Goal: Transaction & Acquisition: Book appointment/travel/reservation

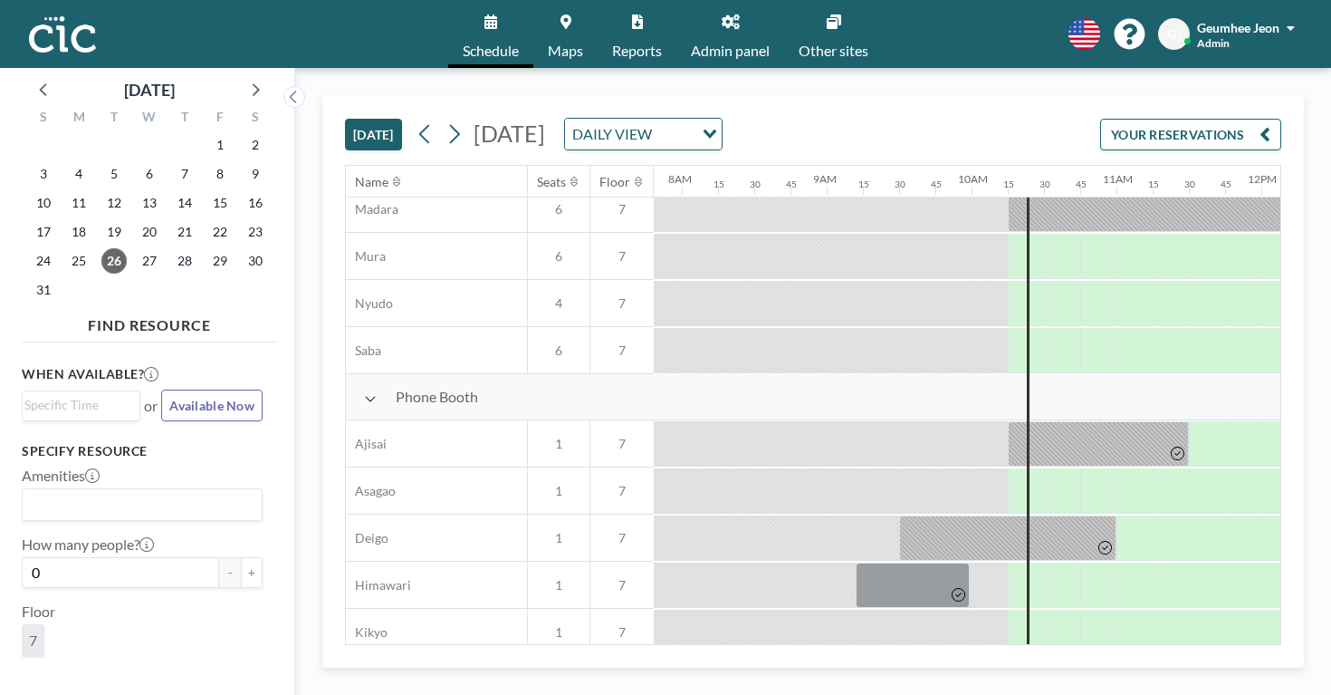
scroll to position [360, 1131]
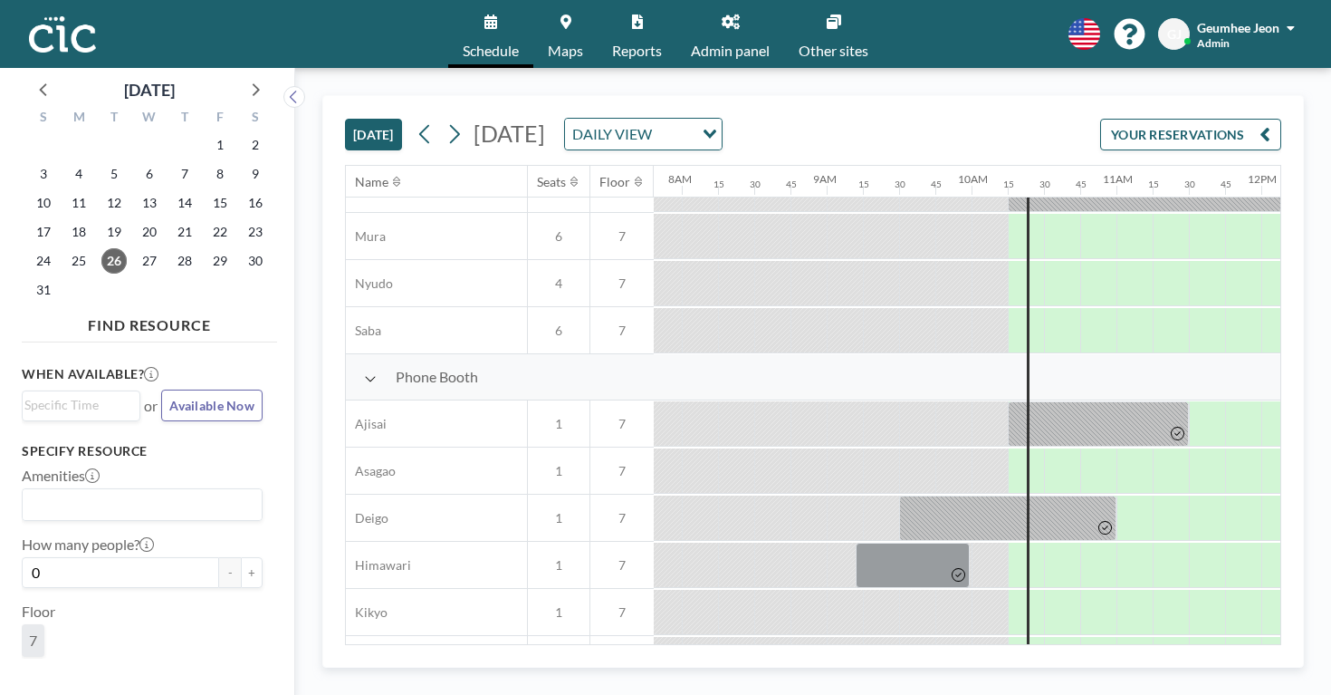
click at [972, 543] on div at bounding box center [990, 565] width 36 height 44
click at [1027, 408] on div at bounding box center [1028, 683] width 3 height 1693
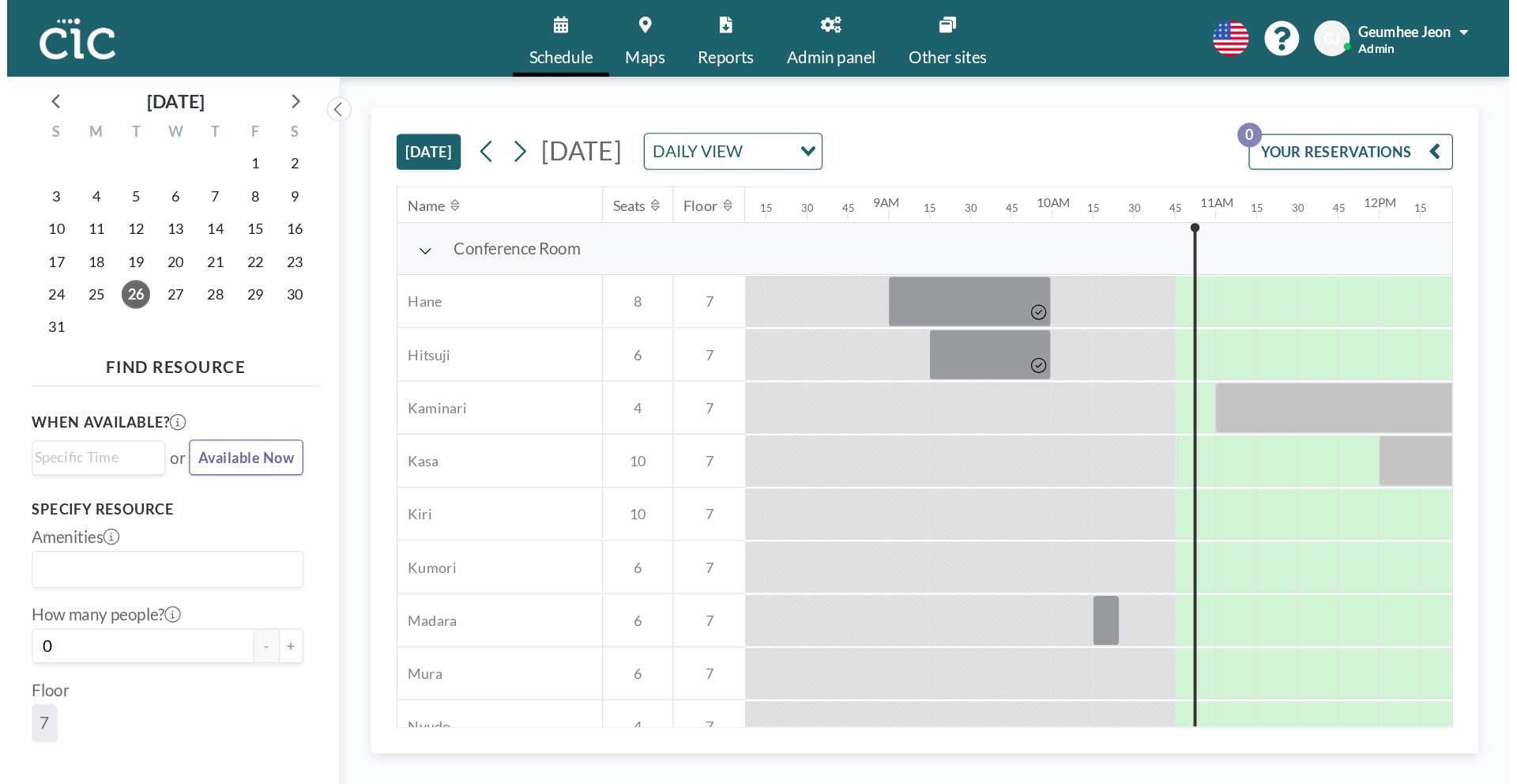
scroll to position [0, 1027]
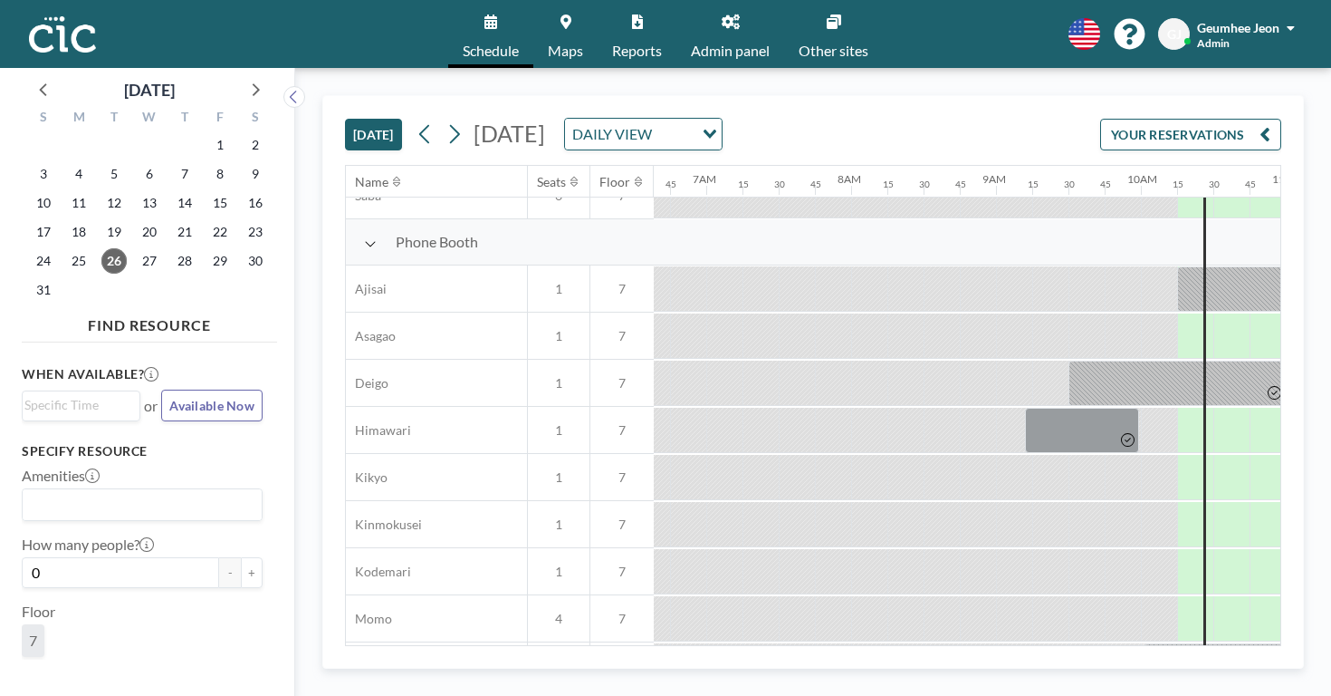
scroll to position [512, 962]
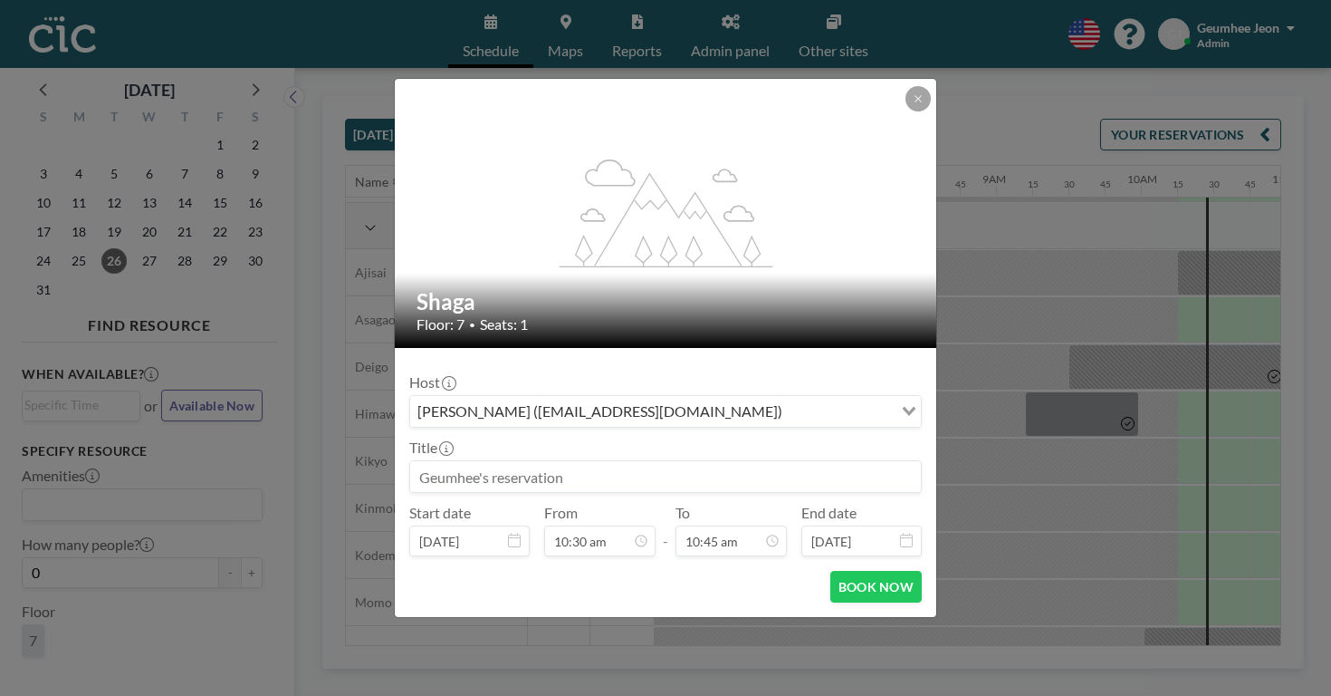
scroll to position [1244, 0]
click at [678, 461] on input at bounding box center [665, 476] width 511 height 31
type input "N"
type input "S"
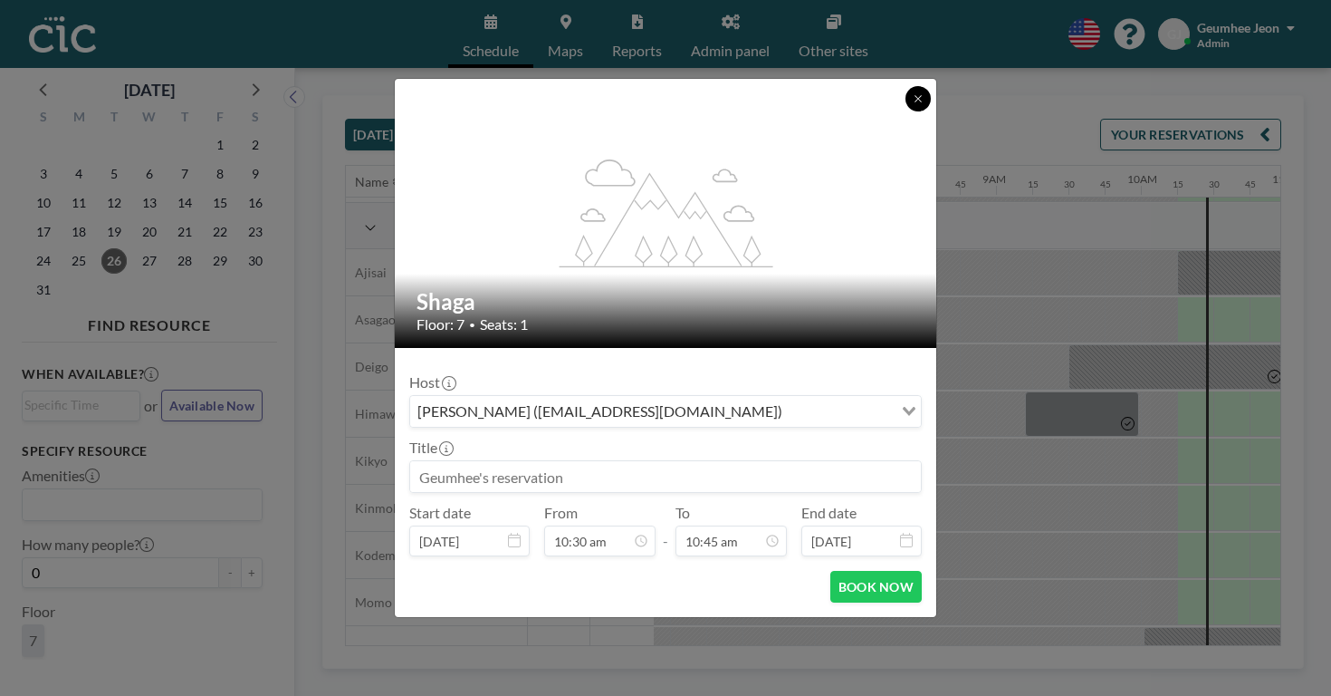
click at [906, 111] on button at bounding box center [918, 98] width 25 height 25
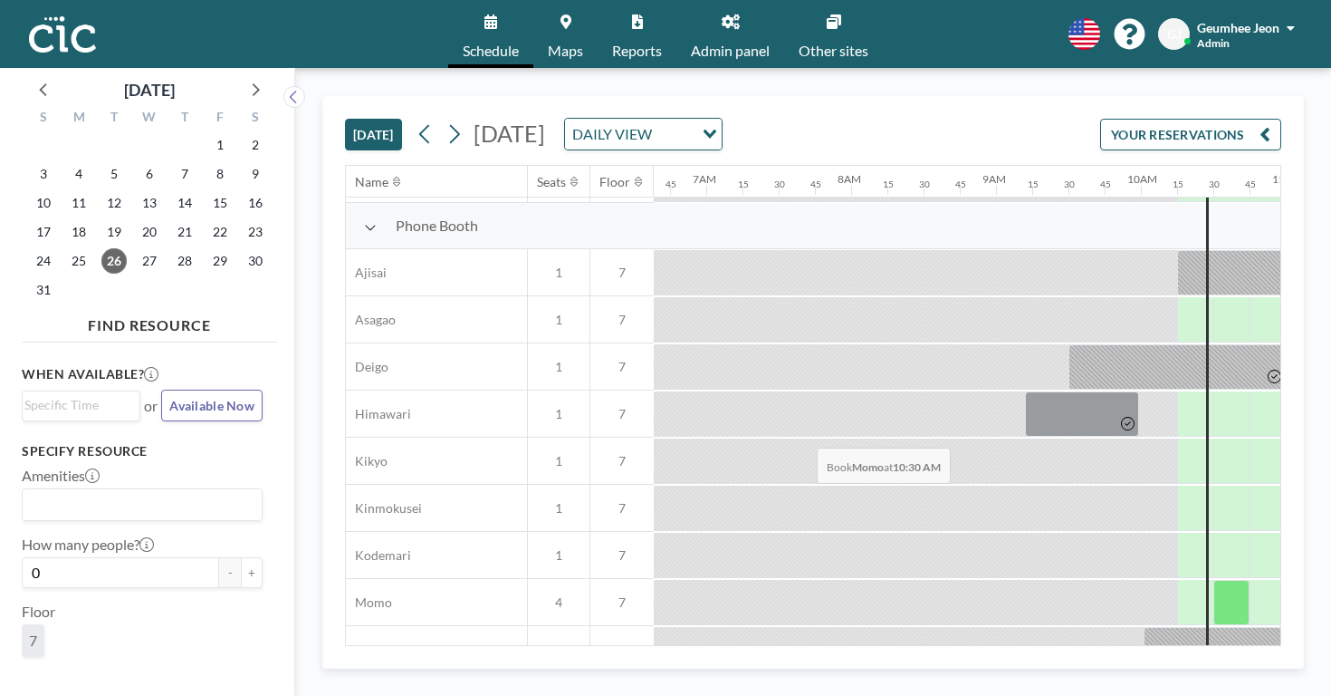
click at [1214, 580] on div at bounding box center [1232, 602] width 36 height 45
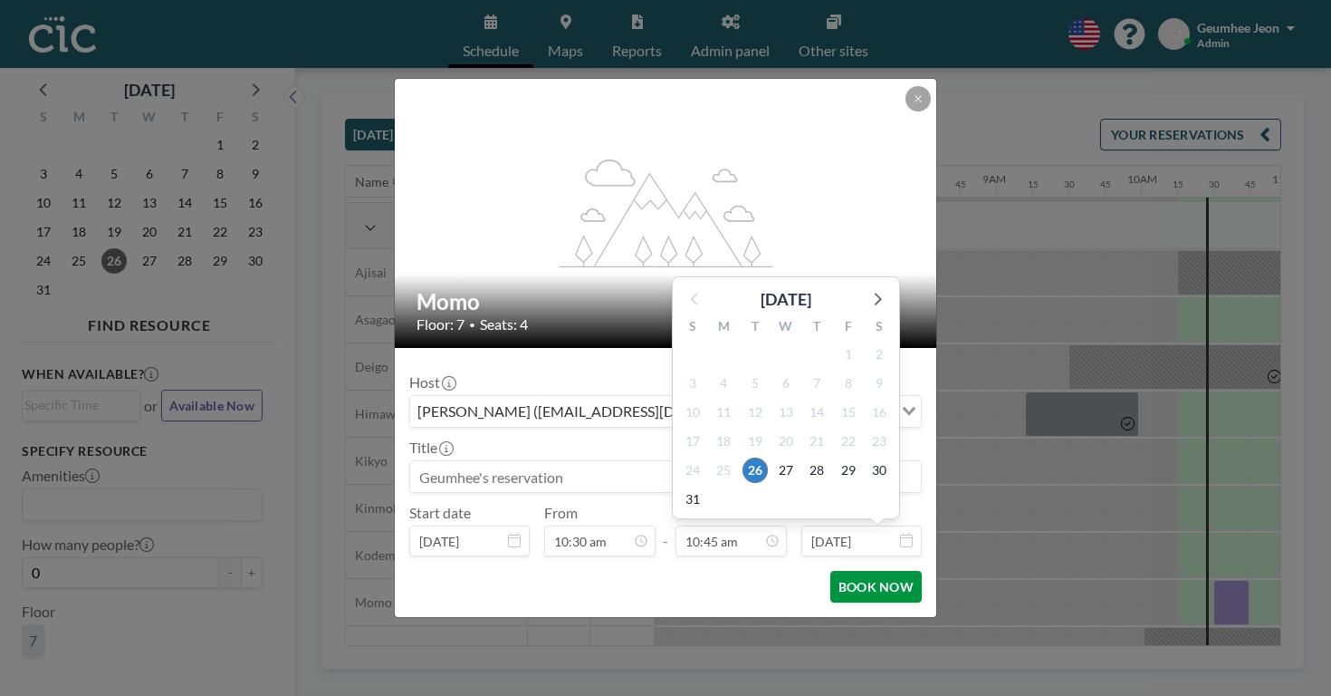
click at [839, 571] on button "BOOK NOW" at bounding box center [876, 587] width 91 height 32
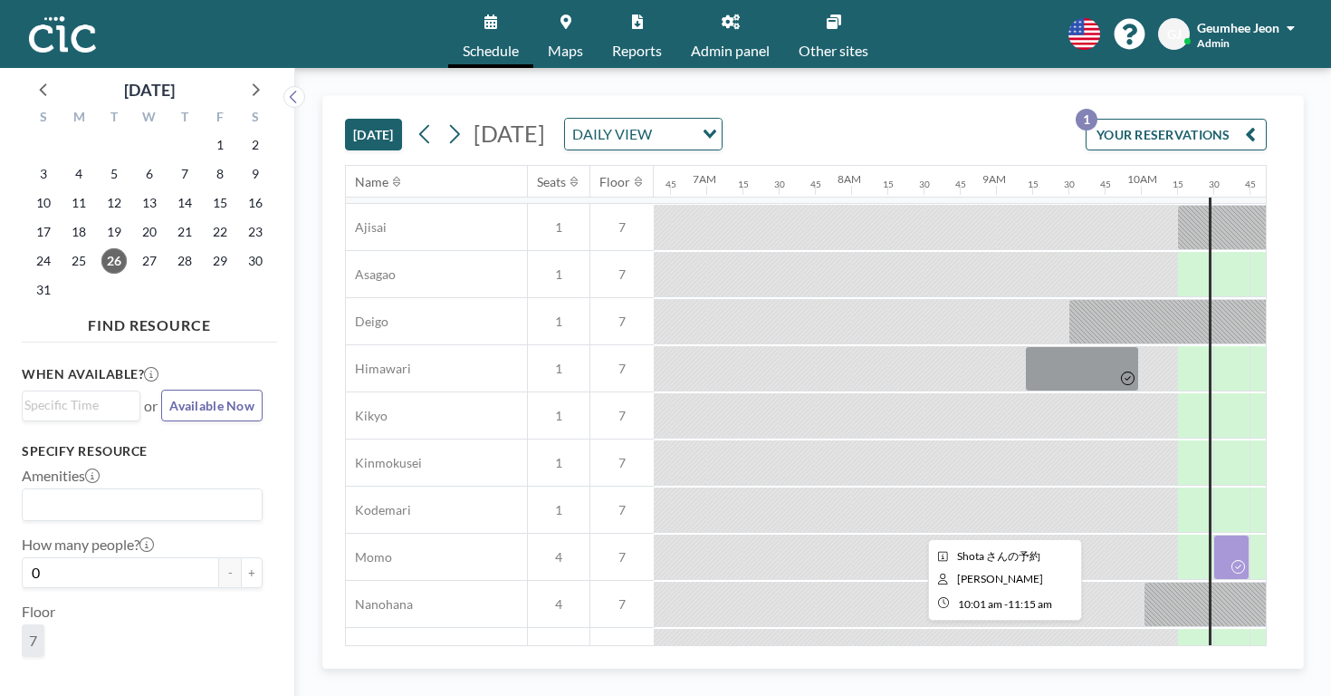
scroll to position [562, 962]
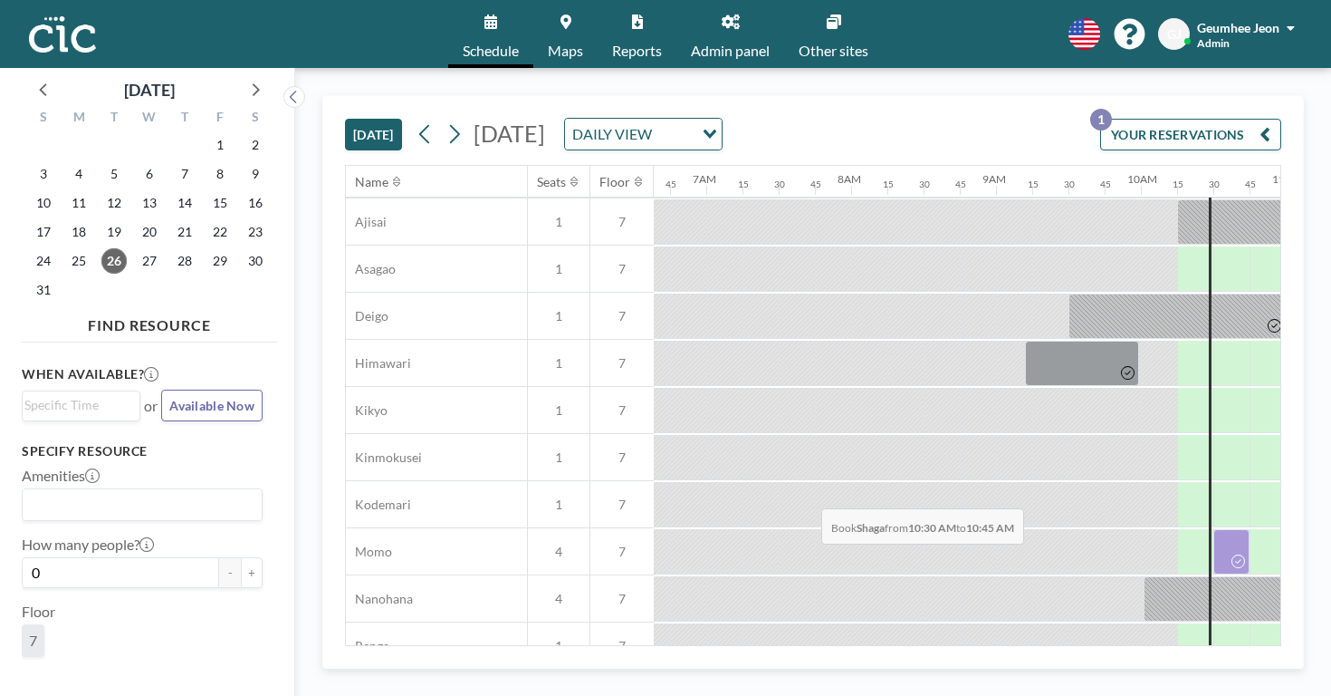
click at [1214, 670] on div at bounding box center [1232, 692] width 36 height 45
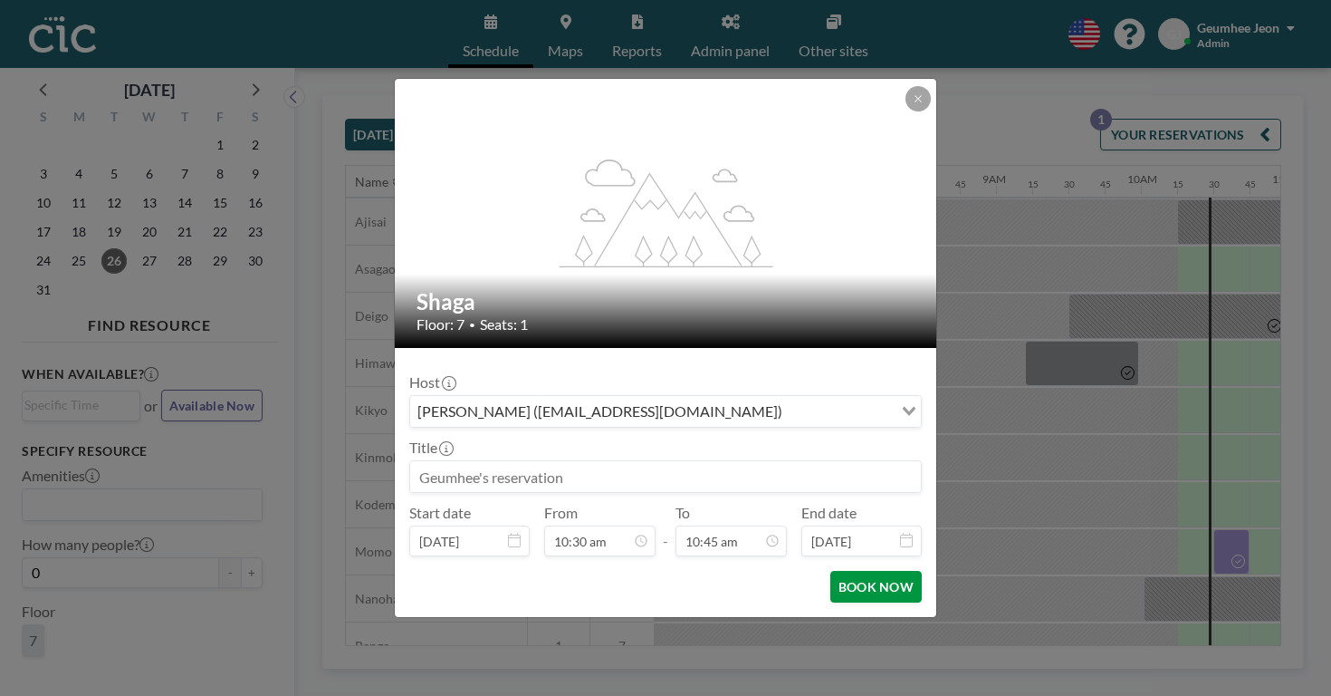
click at [831, 571] on button "BOOK NOW" at bounding box center [876, 587] width 91 height 32
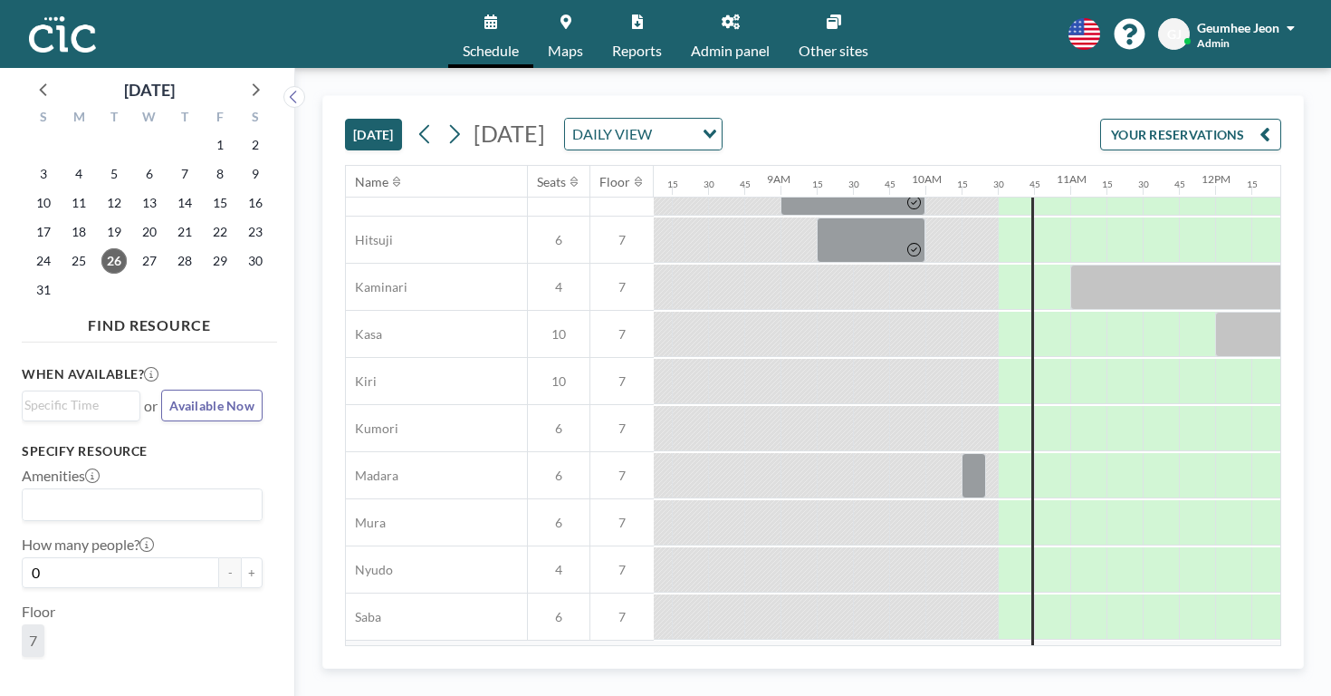
scroll to position [70, 1177]
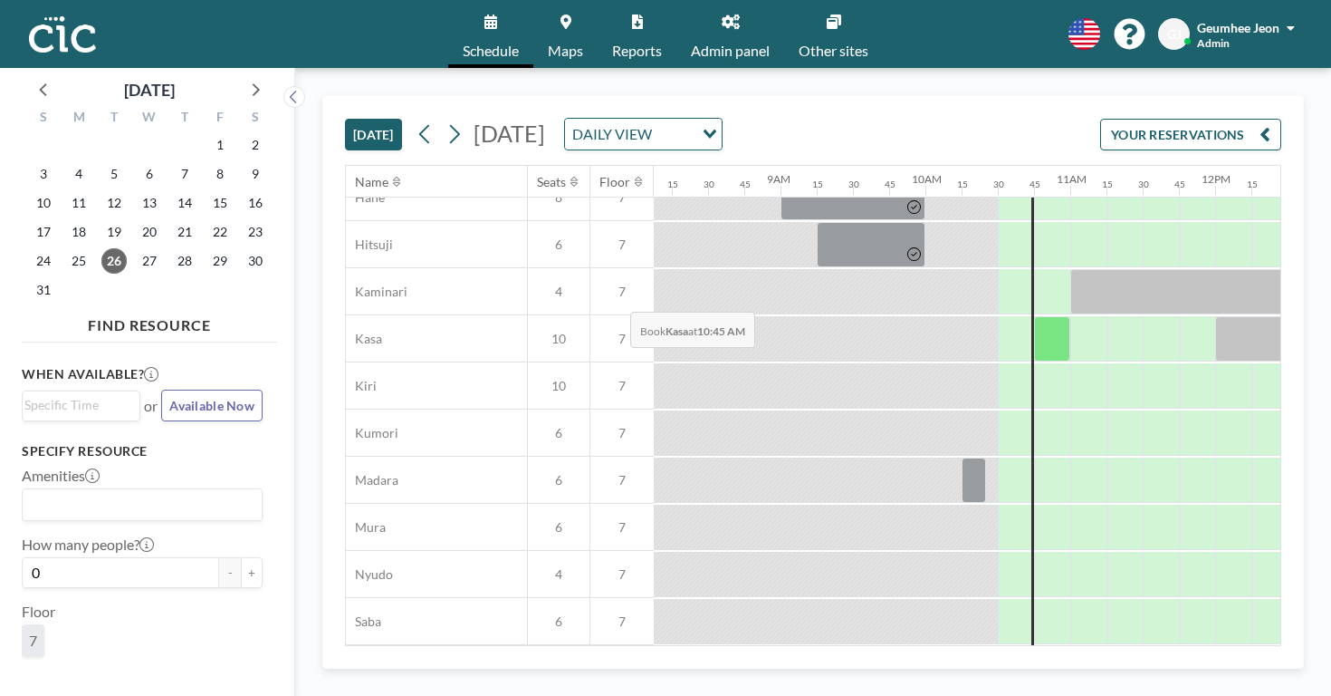
click at [1034, 316] on div at bounding box center [1052, 338] width 36 height 45
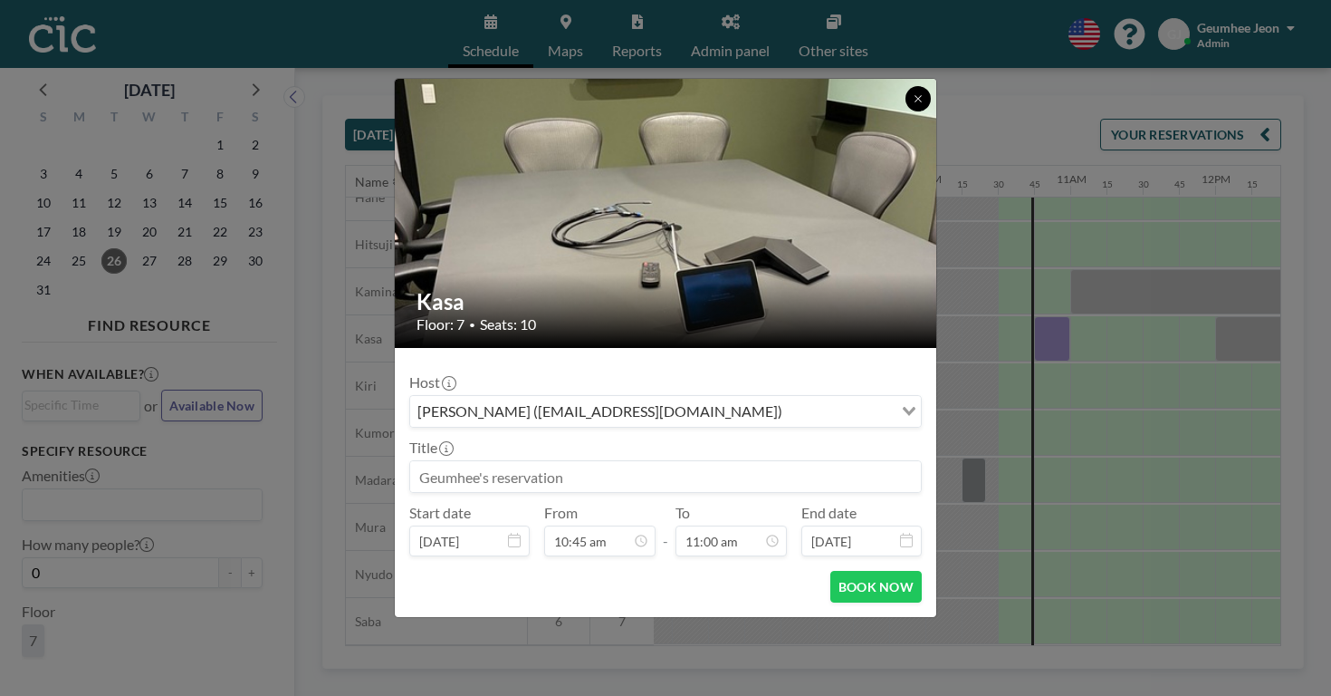
click at [913, 104] on icon at bounding box center [918, 98] width 11 height 11
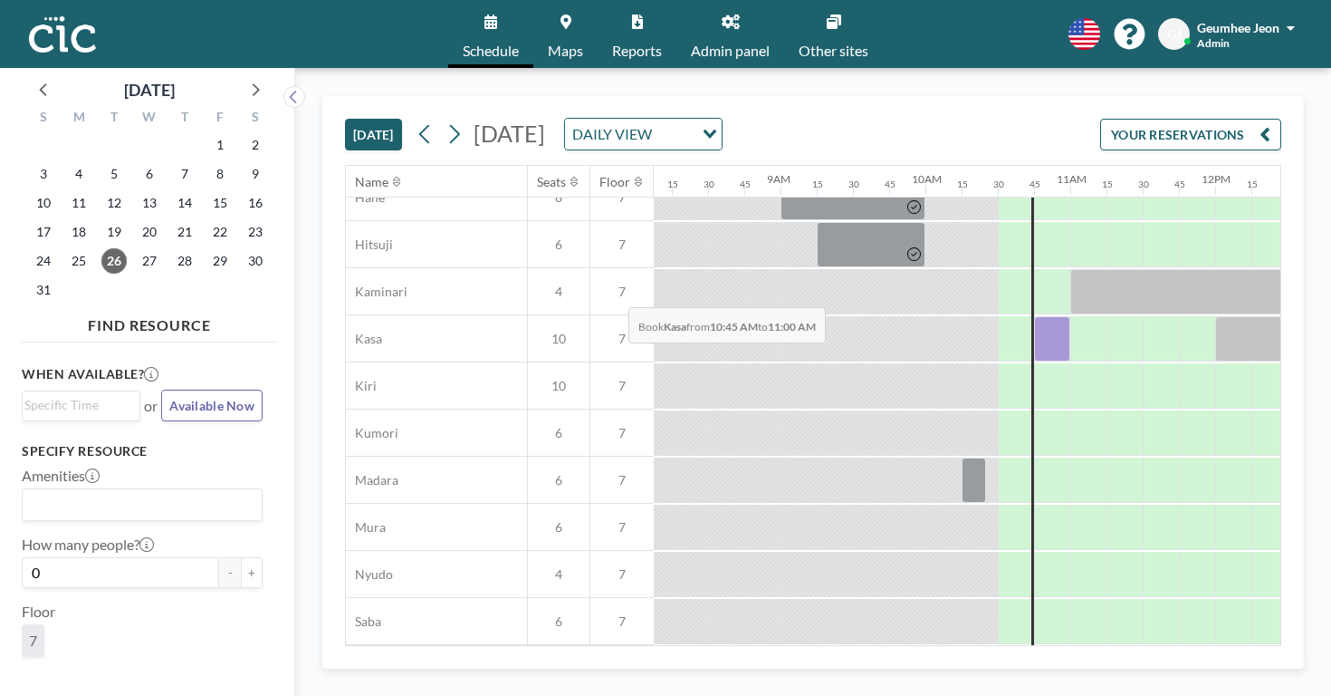
click at [1034, 316] on div at bounding box center [1052, 338] width 36 height 45
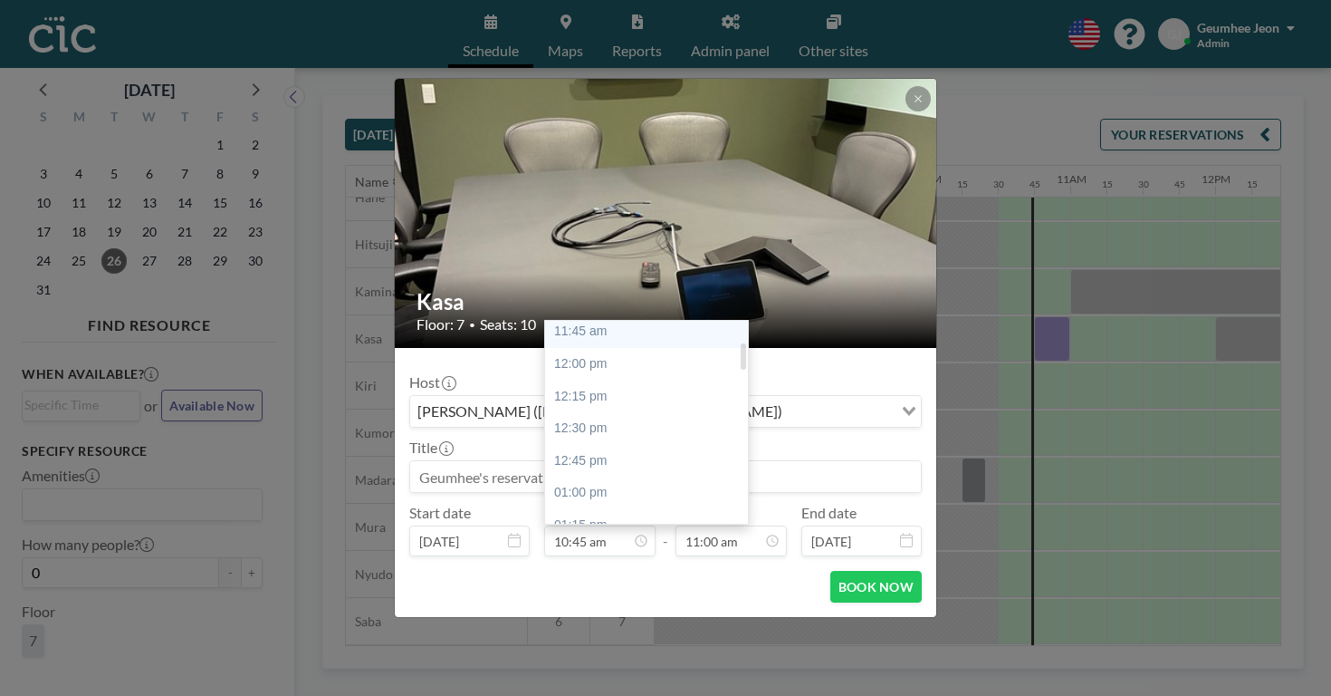
scroll to position [173, 0]
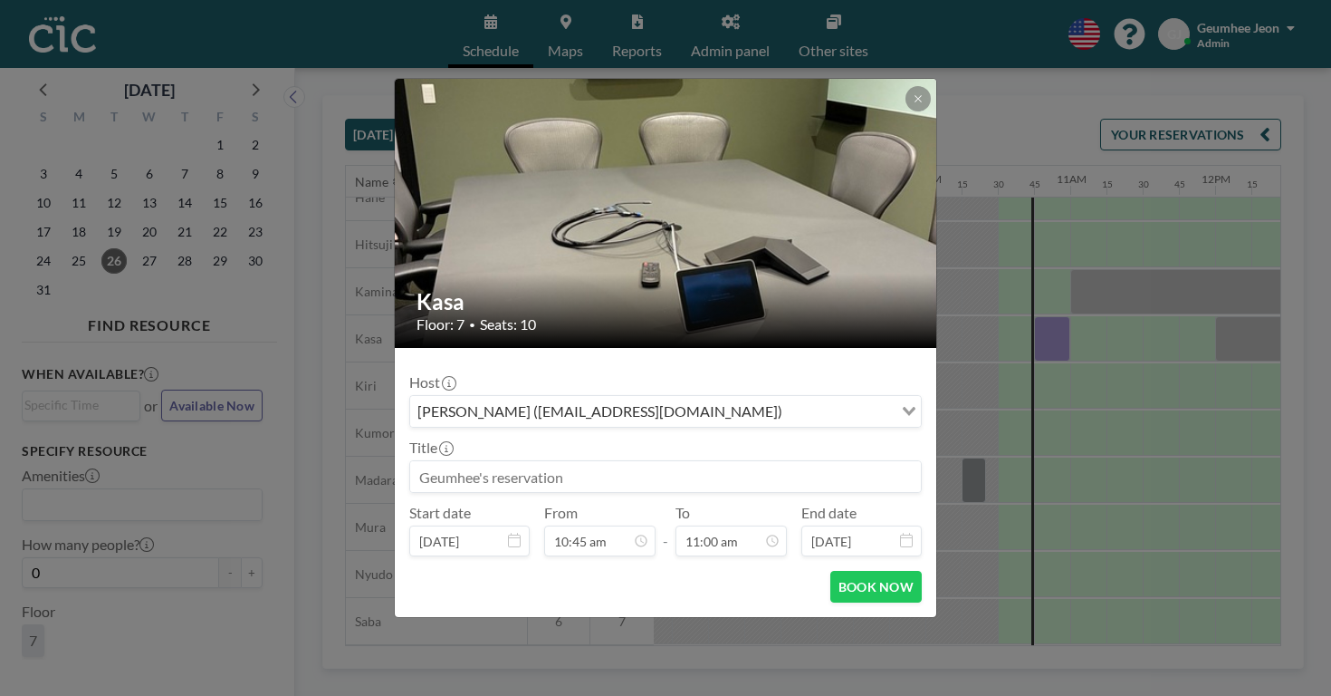
click at [490, 625] on div "Kasa Floor: 7 • Seats: 10 Host [PERSON_NAME] ([EMAIL_ADDRESS][DOMAIN_NAME]) Loa…" at bounding box center [665, 348] width 1331 height 696
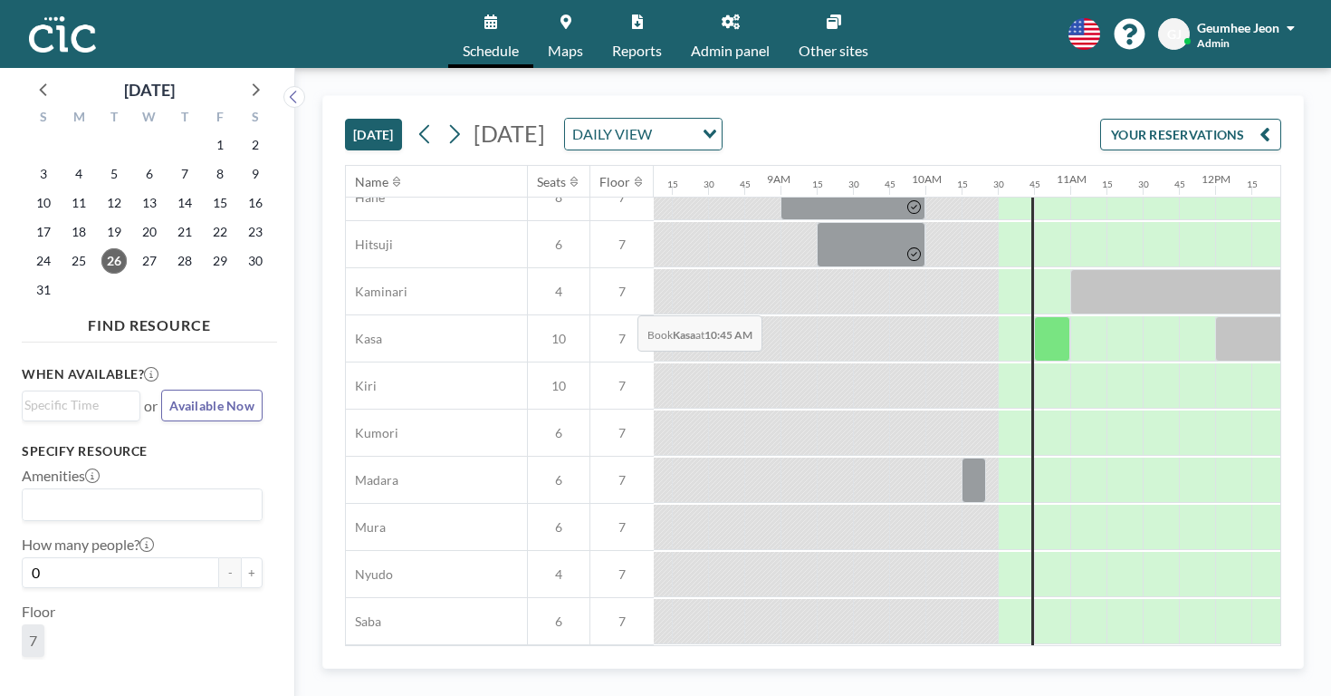
click at [1034, 316] on div at bounding box center [1052, 338] width 36 height 45
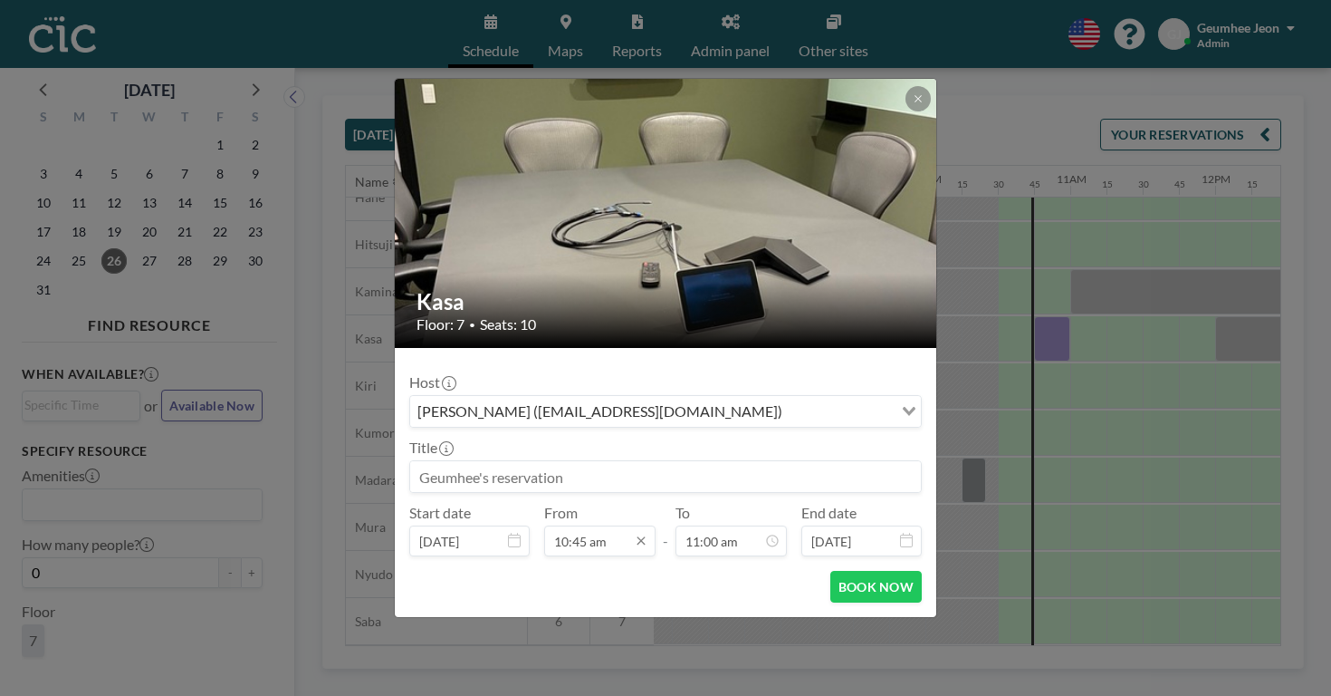
scroll to position [1273, 0]
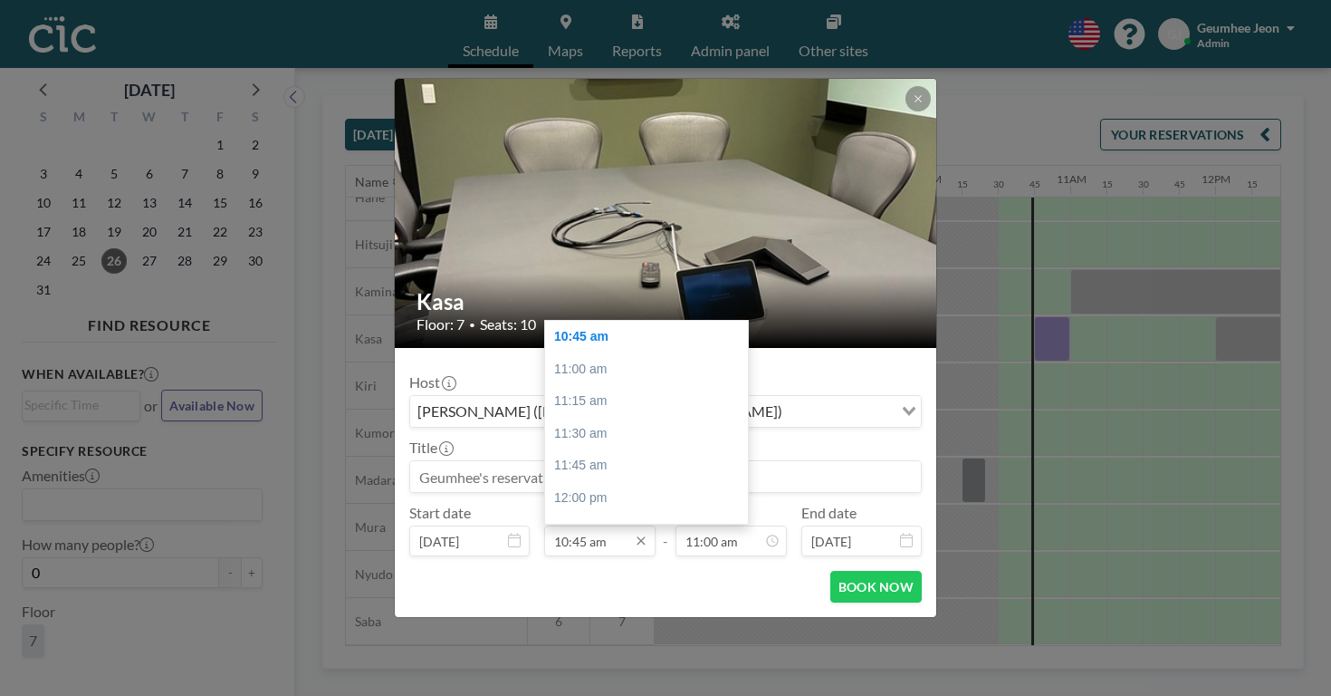
click at [607, 525] on input "10:45 am" at bounding box center [599, 540] width 111 height 31
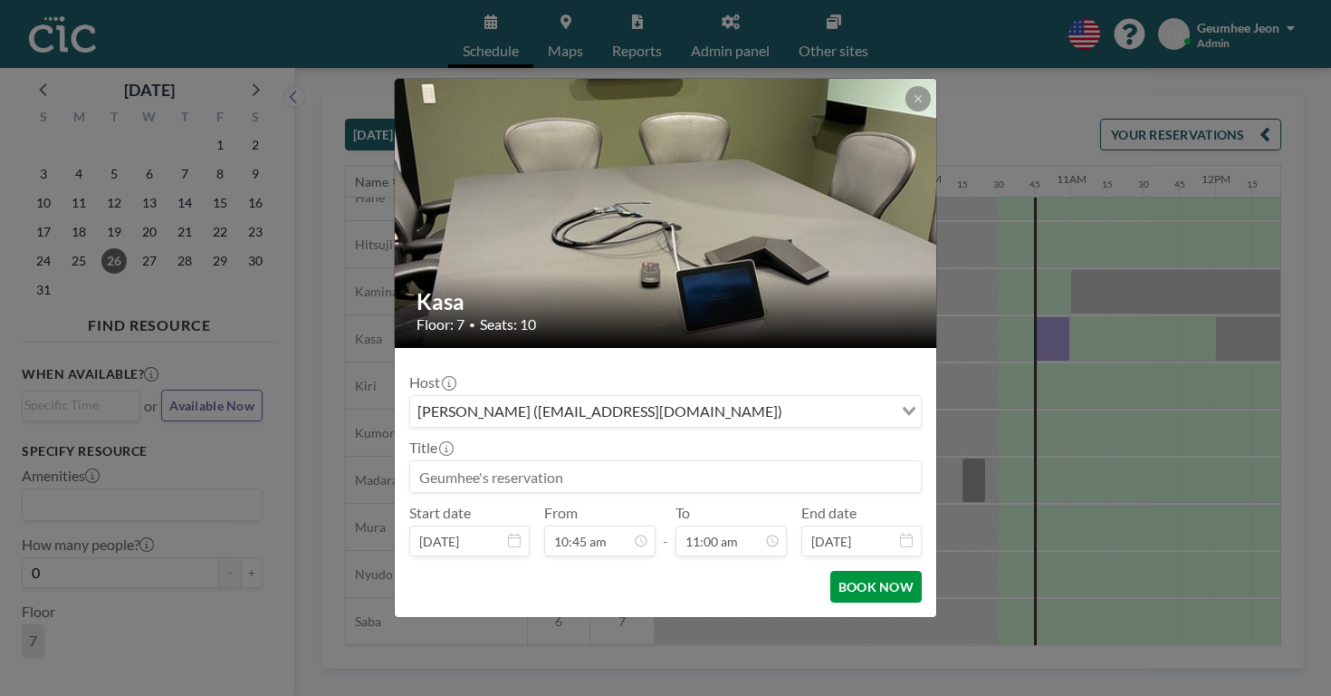
click at [841, 571] on button "BOOK NOW" at bounding box center [876, 587] width 91 height 32
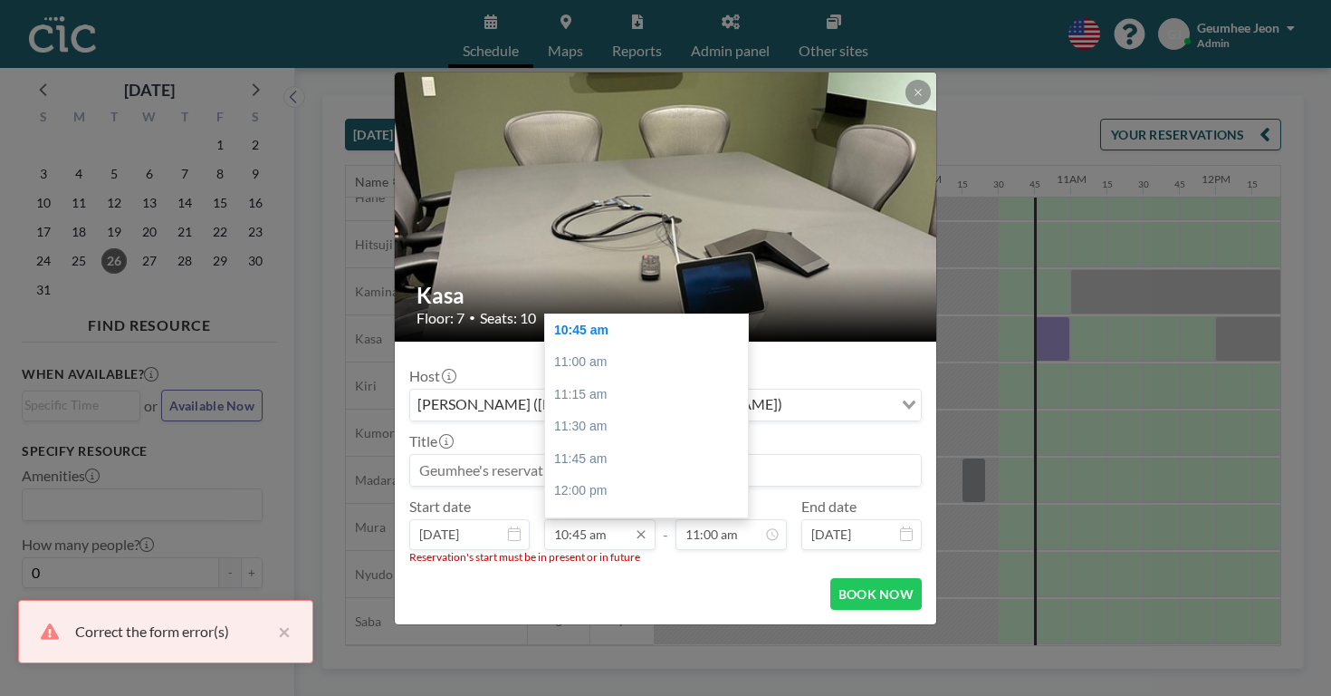
click at [590, 519] on input "10:45 am" at bounding box center [599, 534] width 111 height 31
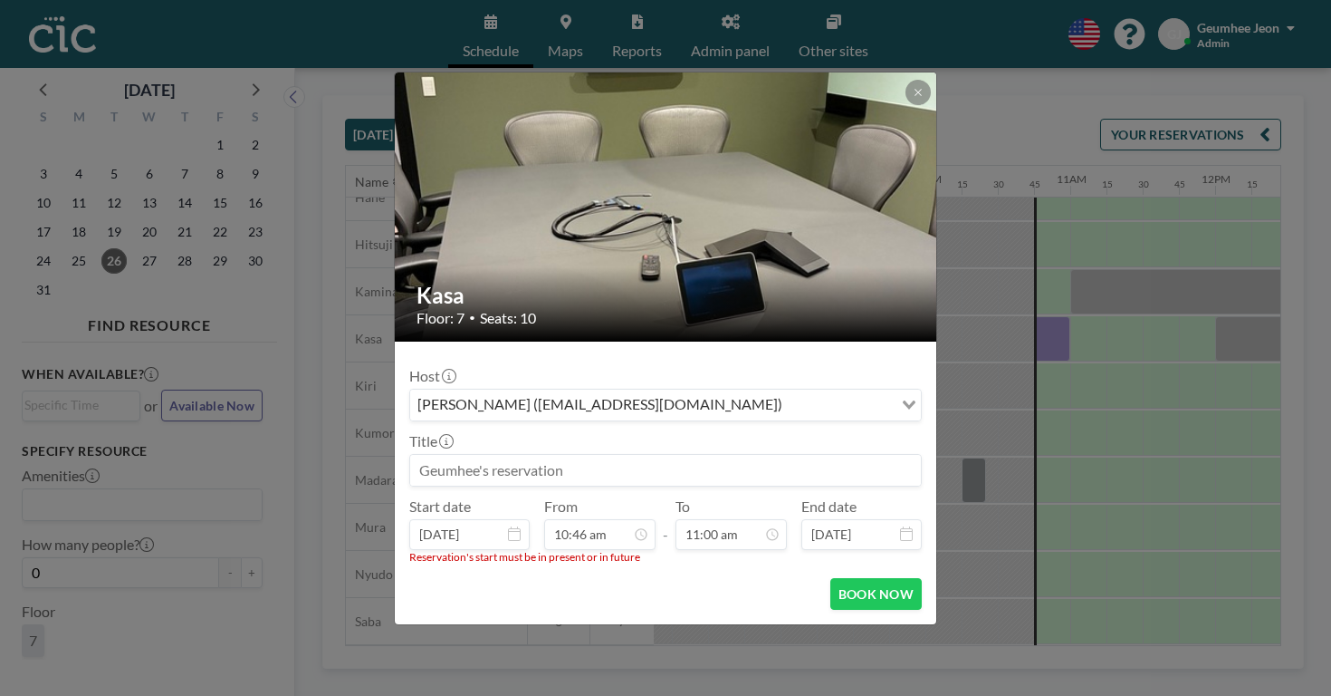
type input "10:46 am"
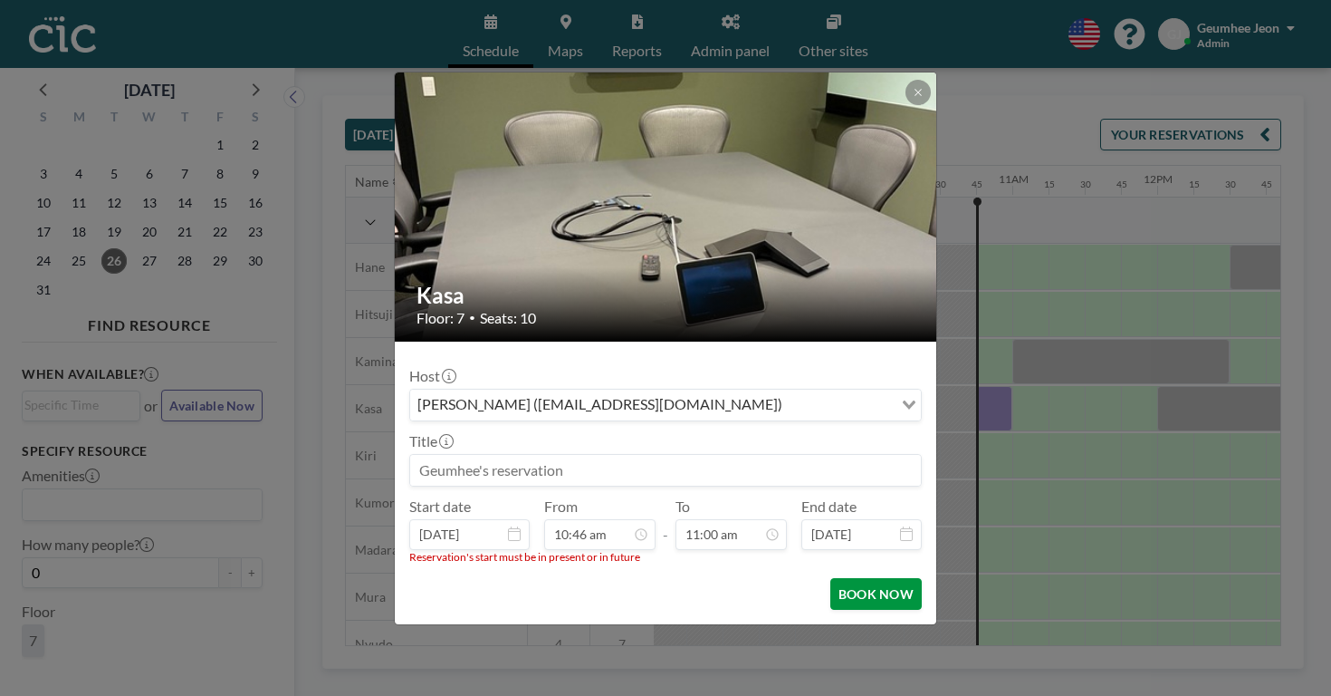
scroll to position [0, 1236]
click at [831, 578] on button "BOOK NOW" at bounding box center [876, 594] width 91 height 32
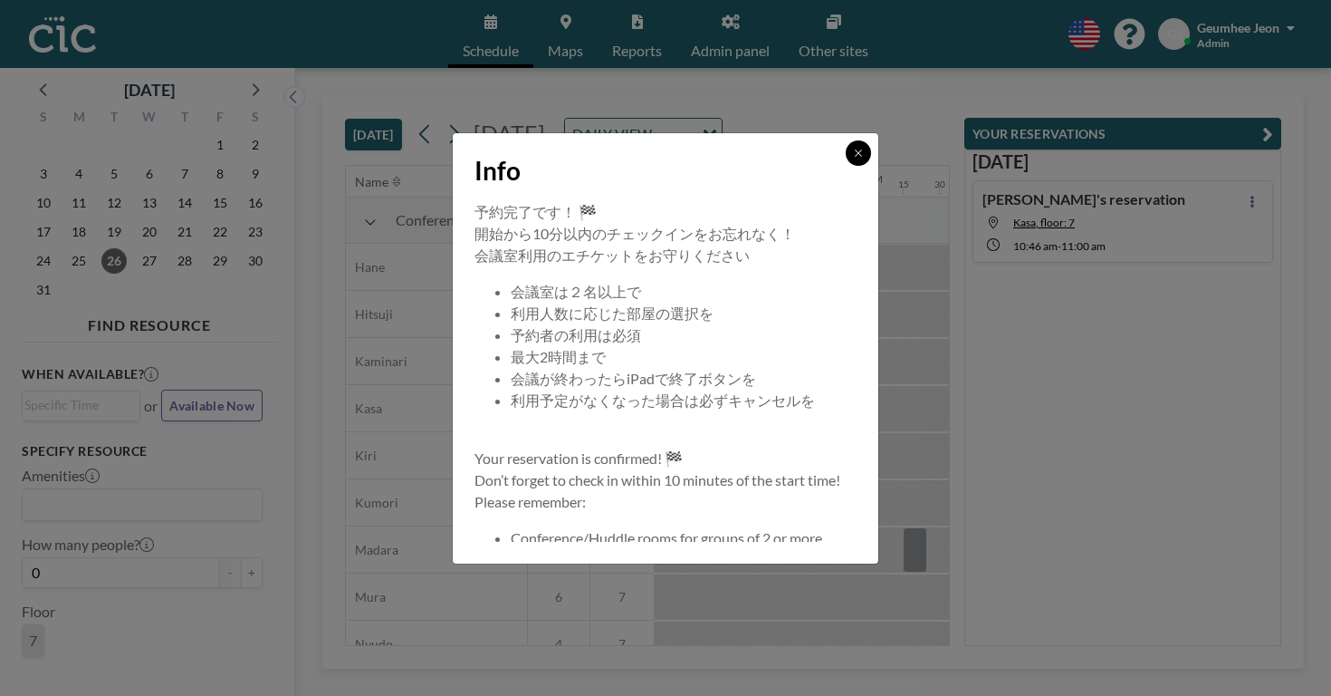
click at [846, 166] on button at bounding box center [858, 152] width 25 height 25
